Goal: Task Accomplishment & Management: Complete application form

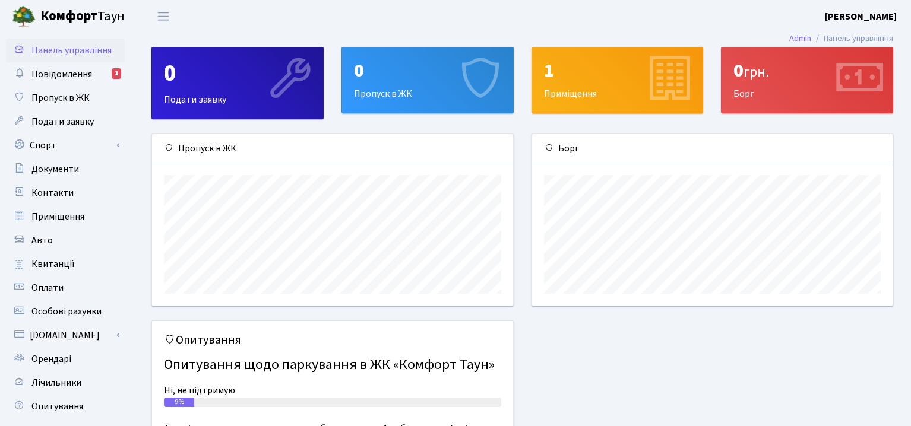
scroll to position [171, 361]
click at [65, 98] on span "Пропуск в ЖК" at bounding box center [60, 97] width 58 height 13
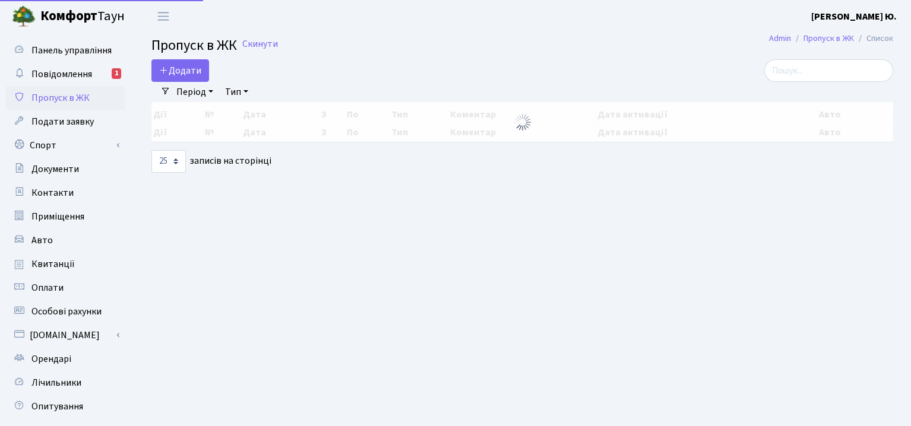
select select "25"
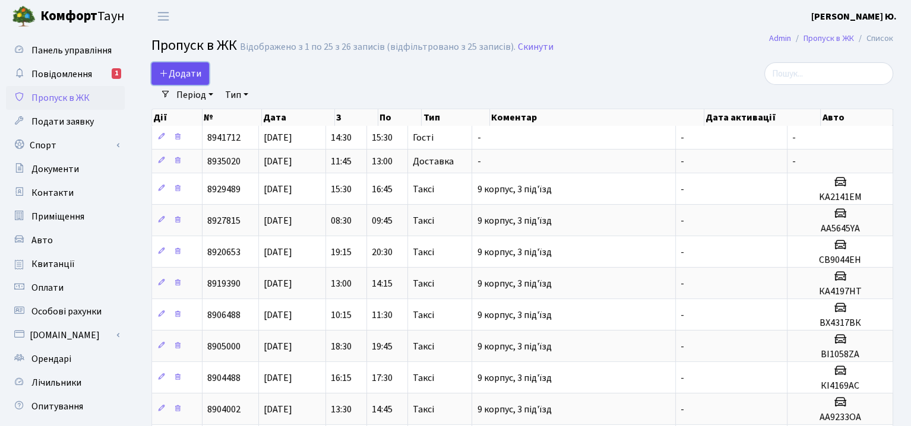
click at [178, 71] on span "Додати" at bounding box center [180, 73] width 42 height 13
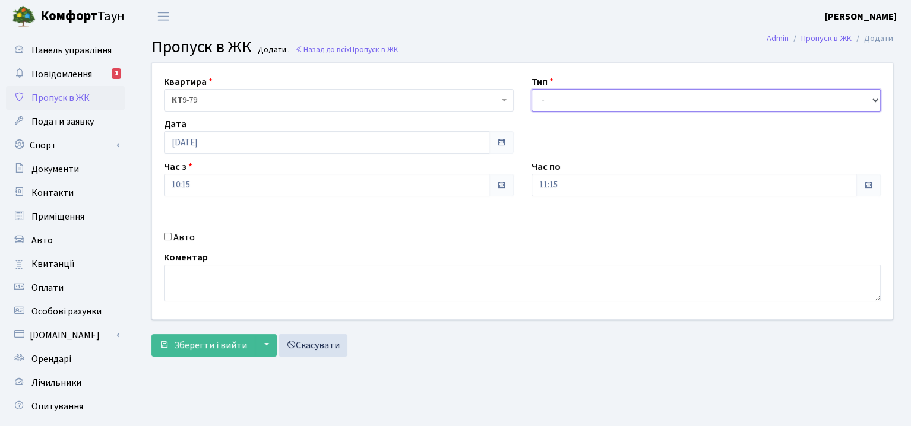
click at [628, 97] on select "- Доставка Таксі Гості Сервіс" at bounding box center [707, 100] width 350 height 23
select select "3"
click at [532, 89] on select "- Доставка Таксі Гості Сервіс" at bounding box center [707, 100] width 350 height 23
click at [211, 188] on input "10:15" at bounding box center [327, 185] width 326 height 23
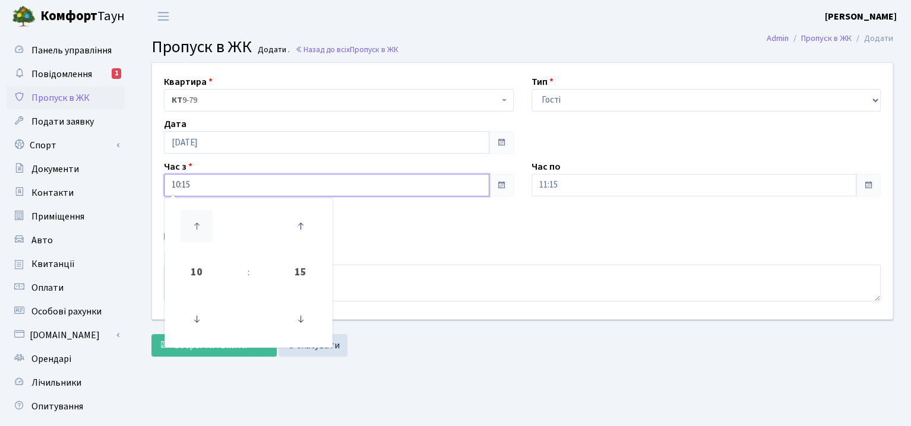
click at [210, 228] on icon at bounding box center [197, 226] width 32 height 32
click at [200, 315] on icon at bounding box center [197, 320] width 32 height 32
click at [305, 319] on icon at bounding box center [301, 320] width 32 height 32
click at [200, 314] on icon at bounding box center [197, 320] width 32 height 32
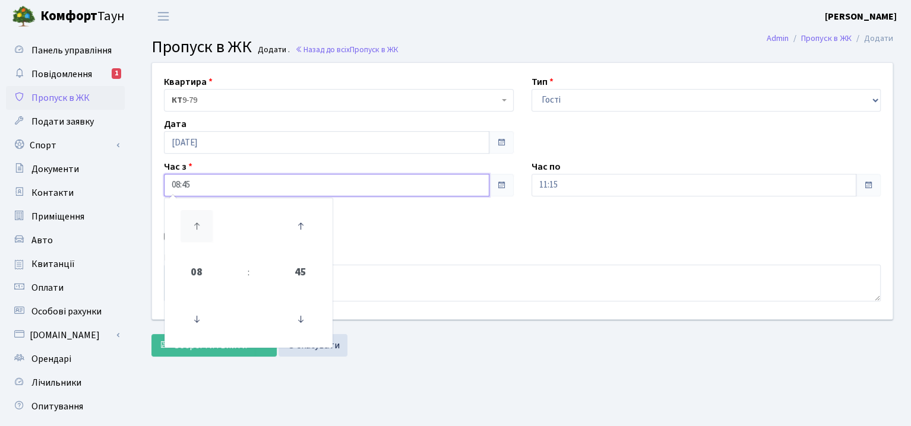
click at [200, 225] on icon at bounding box center [197, 226] width 32 height 32
type input "10:45"
click at [590, 184] on input "11:15" at bounding box center [695, 185] width 326 height 23
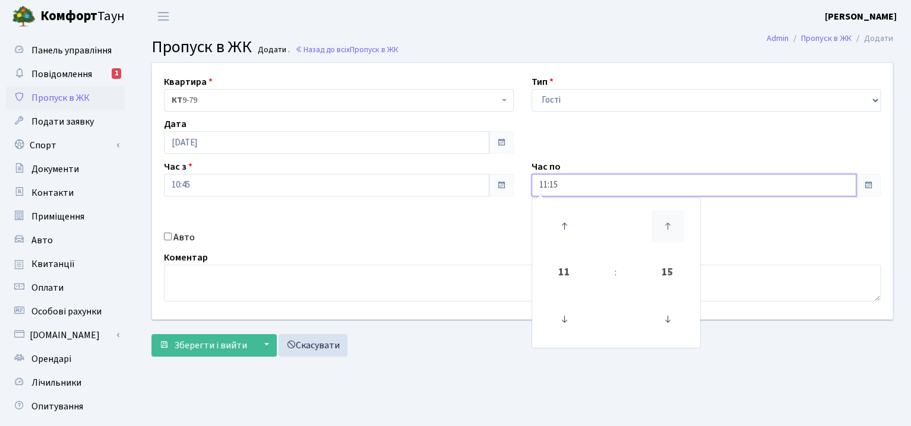
click at [661, 220] on icon at bounding box center [668, 226] width 32 height 32
type input "11:30"
click at [739, 232] on div "Квартира <b>КТ</b>&nbsp;&nbsp;&nbsp;&nbsp;9-79 КТ 9-79 Тип - Доставка Таксі Гос…" at bounding box center [522, 191] width 759 height 257
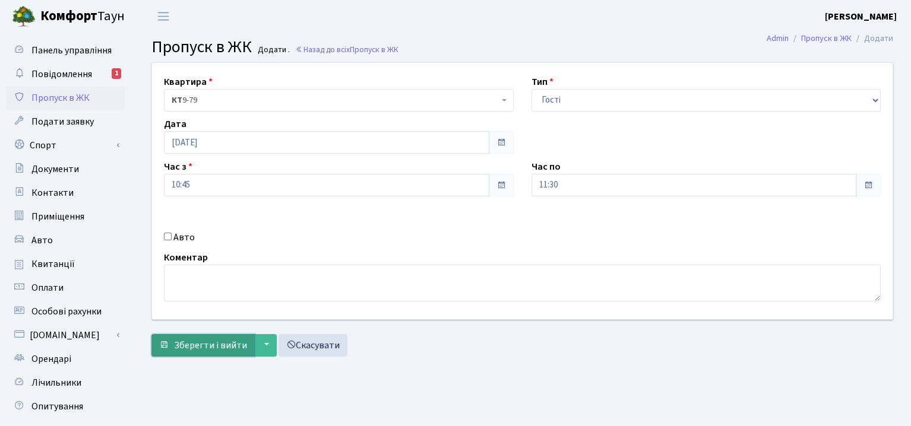
click at [219, 342] on span "Зберегти і вийти" at bounding box center [210, 345] width 73 height 13
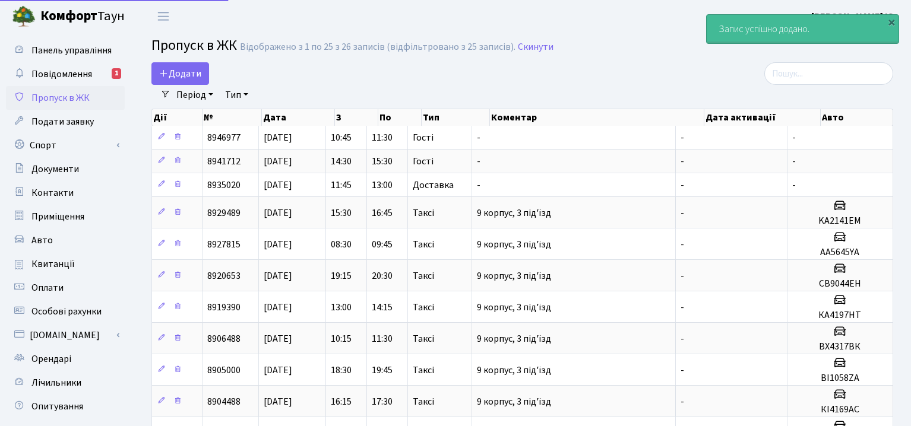
select select "25"
